Goal: Task Accomplishment & Management: Use online tool/utility

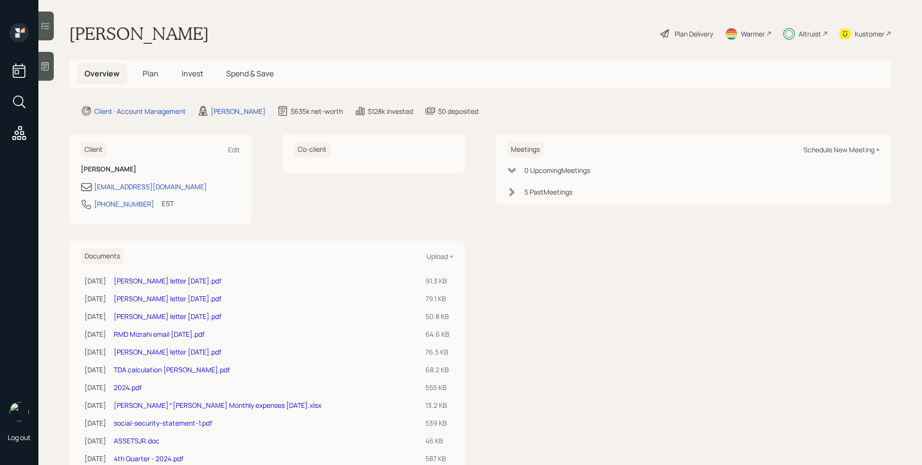
click at [849, 150] on div "Schedule New Meeting +" at bounding box center [841, 149] width 76 height 9
select select "d946c976-65aa-4529-ac9d-02c4f1114fc0"
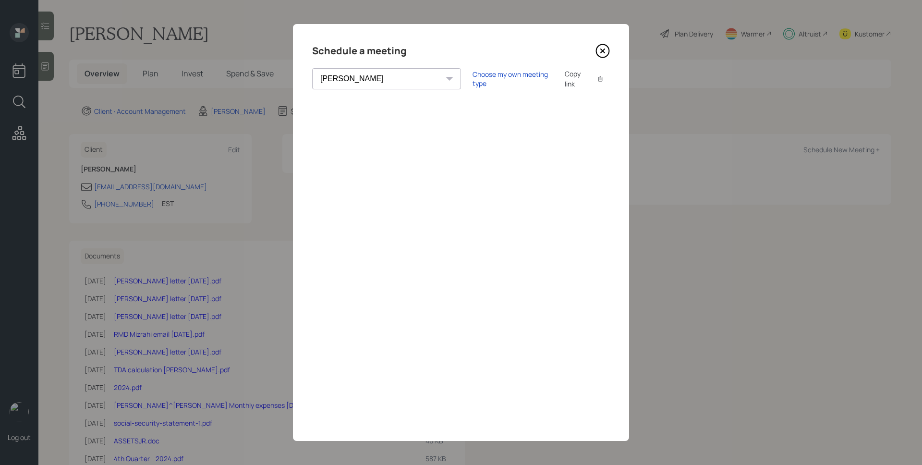
click at [605, 55] on icon at bounding box center [602, 51] width 14 height 14
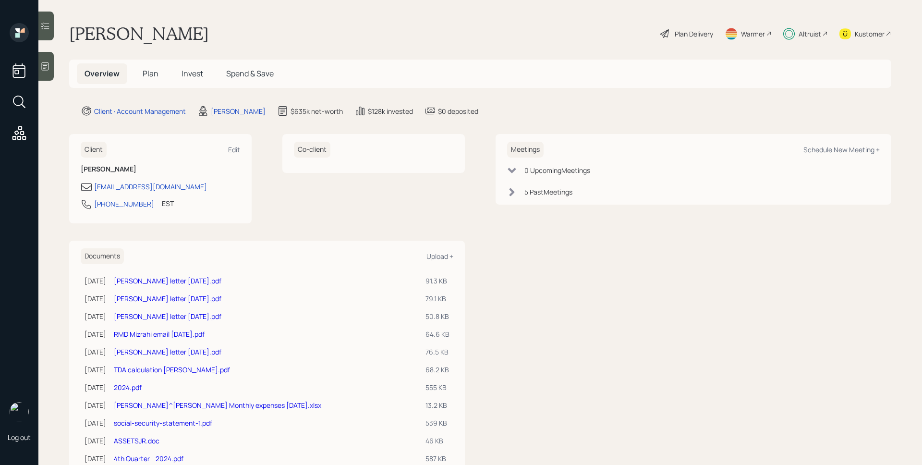
click at [808, 36] on div "Altruist" at bounding box center [810, 34] width 23 height 10
